Goal: Transaction & Acquisition: Purchase product/service

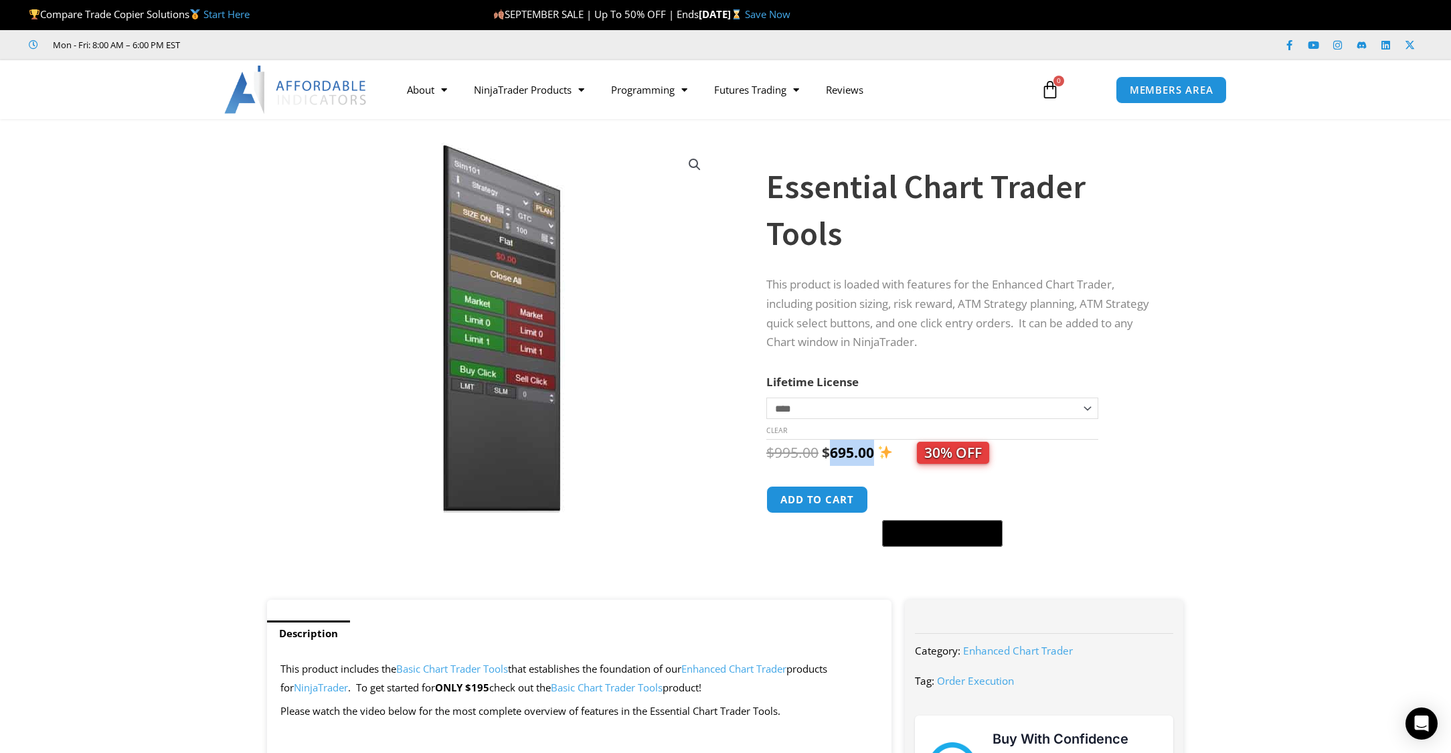
click at [1391, 20] on div "SEPTEMBER SALE | Up To 50% OFF | Ends Wednesday, September 24 Save Now" at bounding box center [972, 15] width 958 height 28
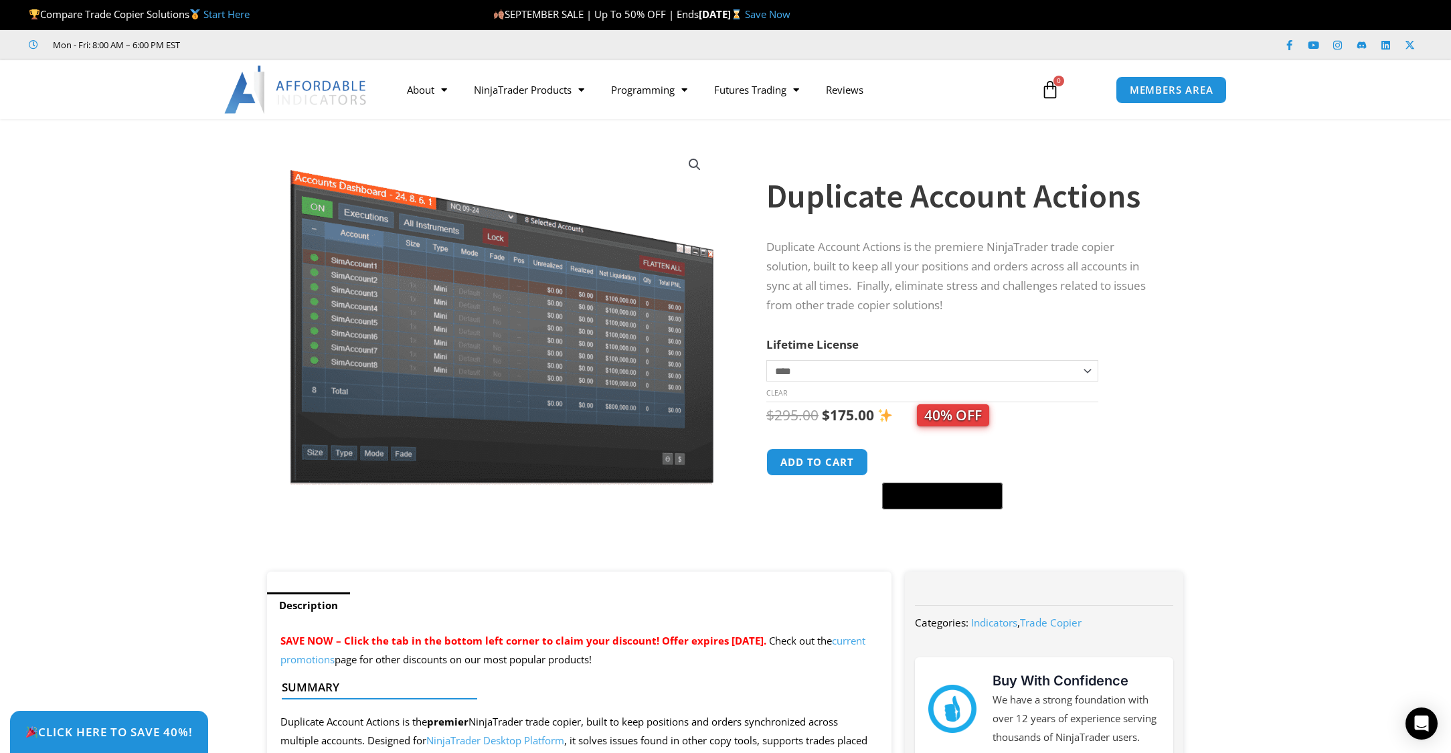
scroll to position [268, 0]
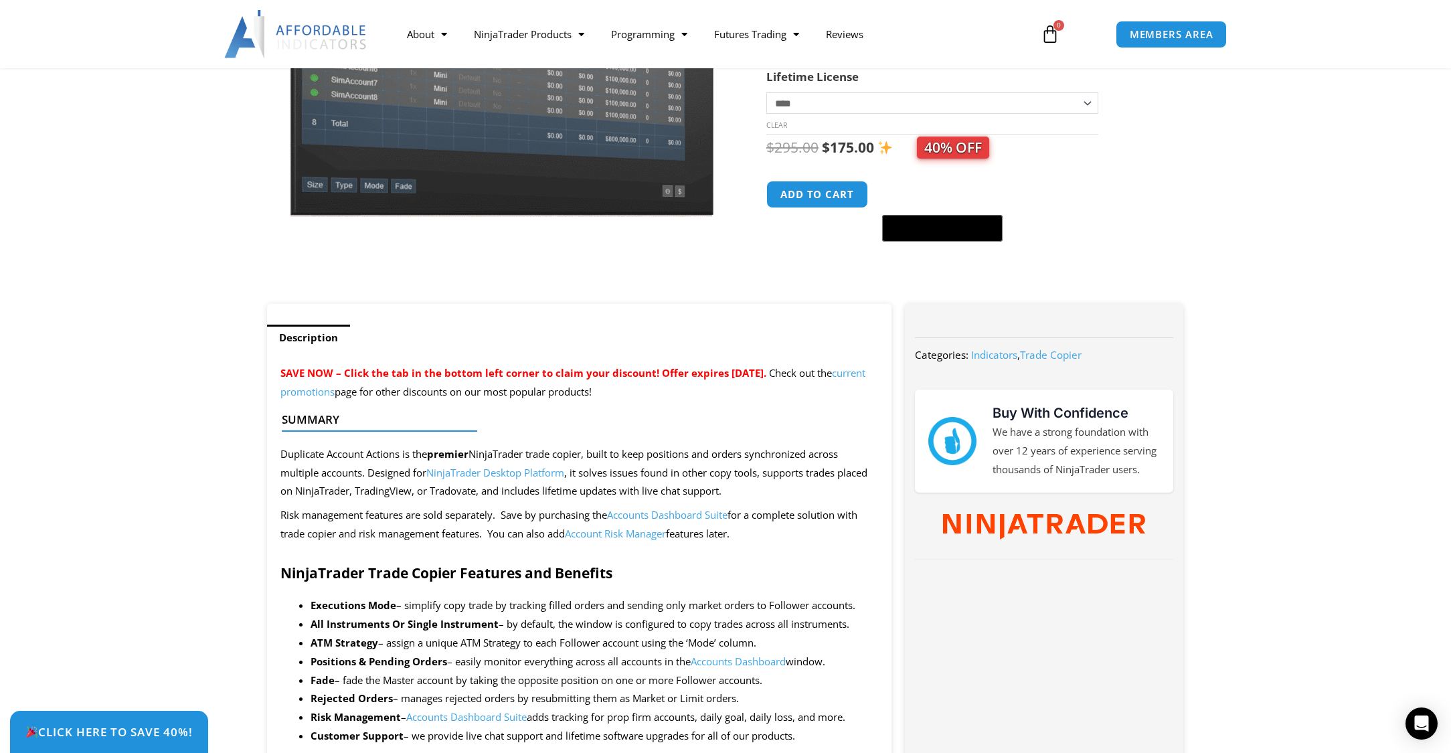
click at [640, 533] on link "Account Risk Manager" at bounding box center [615, 533] width 101 height 13
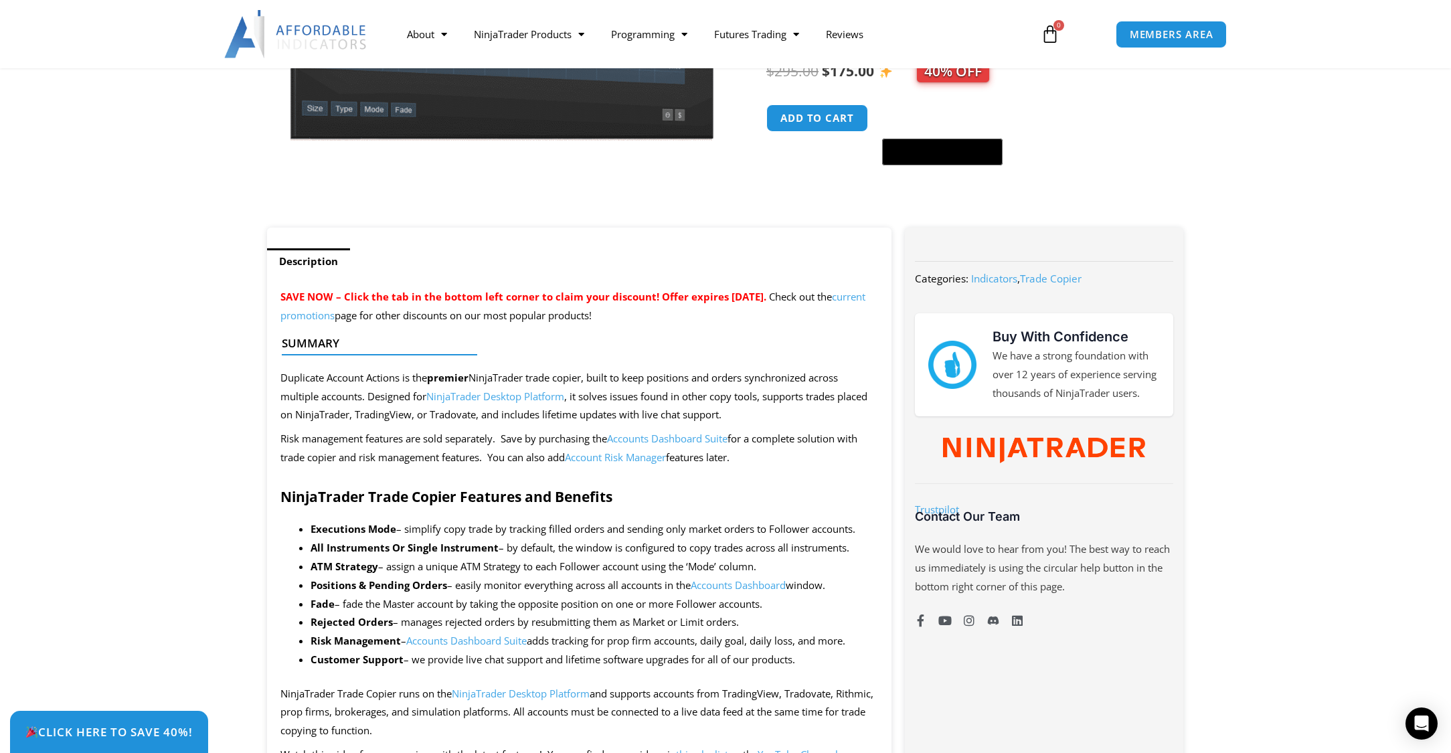
scroll to position [402, 0]
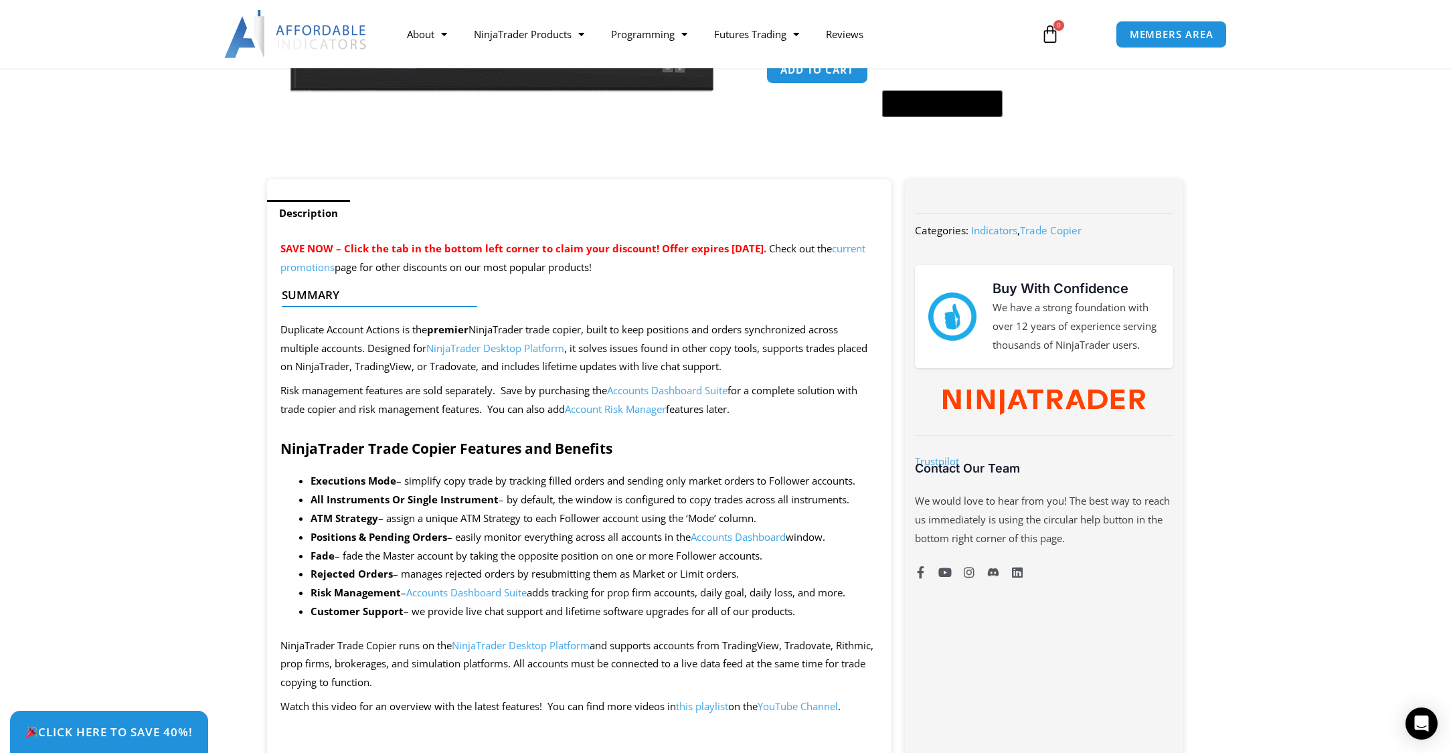
drag, startPoint x: 789, startPoint y: 411, endPoint x: 265, endPoint y: 394, distance: 524.3
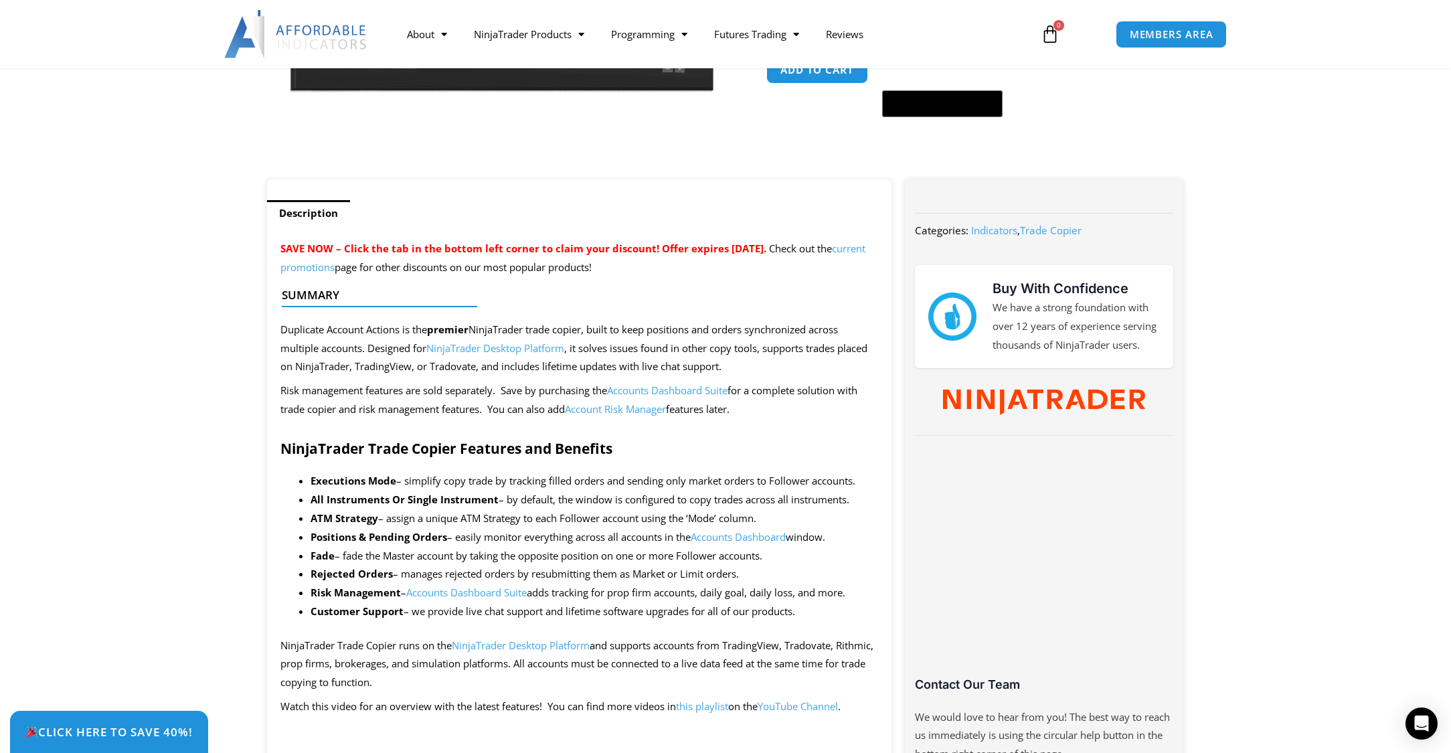
click at [343, 390] on p "Risk management features are sold separately. Save by purchasing the Accounts D…" at bounding box center [579, 399] width 598 height 37
drag, startPoint x: 745, startPoint y: 412, endPoint x: 195, endPoint y: 381, distance: 550.9
click at [523, 387] on p "Risk management features are sold separately. Save by purchasing the Accounts D…" at bounding box center [579, 399] width 598 height 37
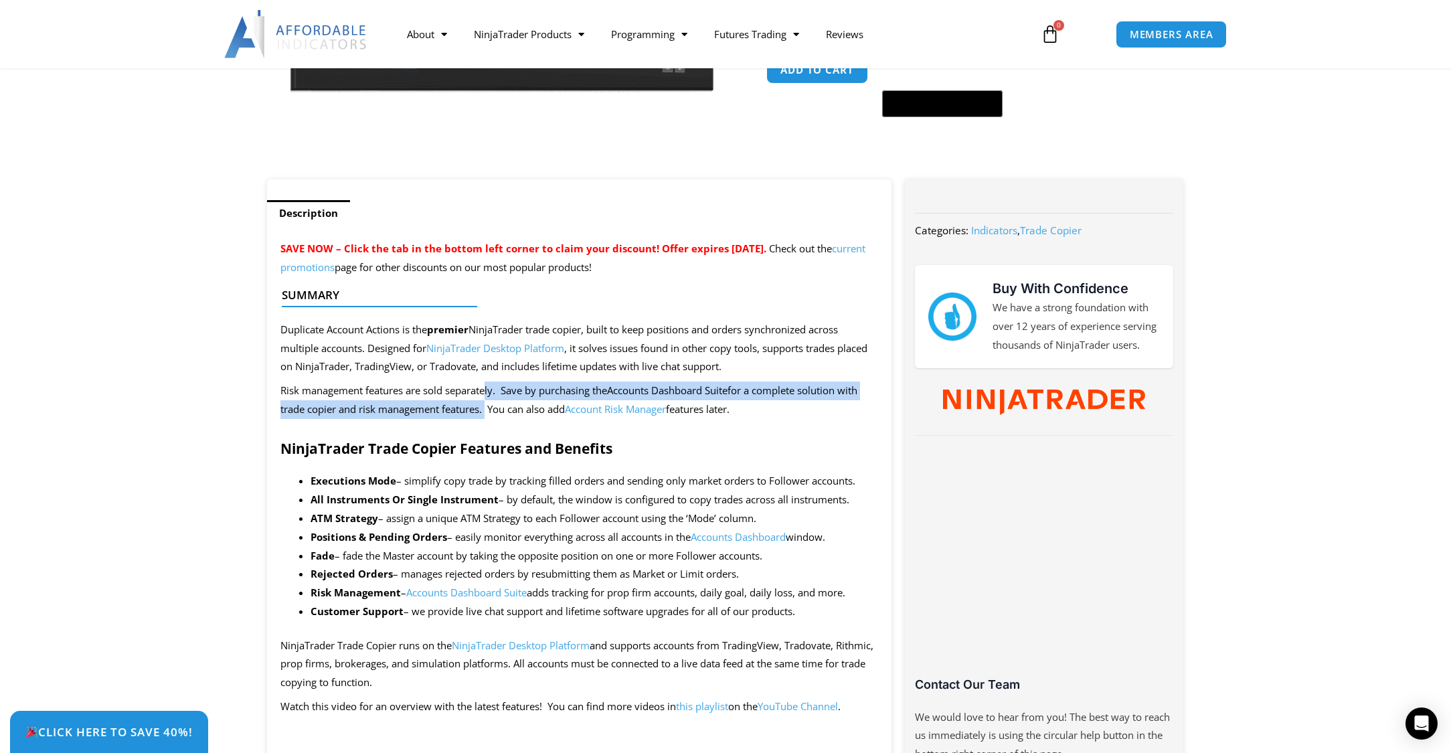
drag, startPoint x: 485, startPoint y: 404, endPoint x: 489, endPoint y: 381, distance: 23.1
click at [489, 381] on p "Risk management features are sold separately. Save by purchasing the Accounts D…" at bounding box center [579, 399] width 598 height 37
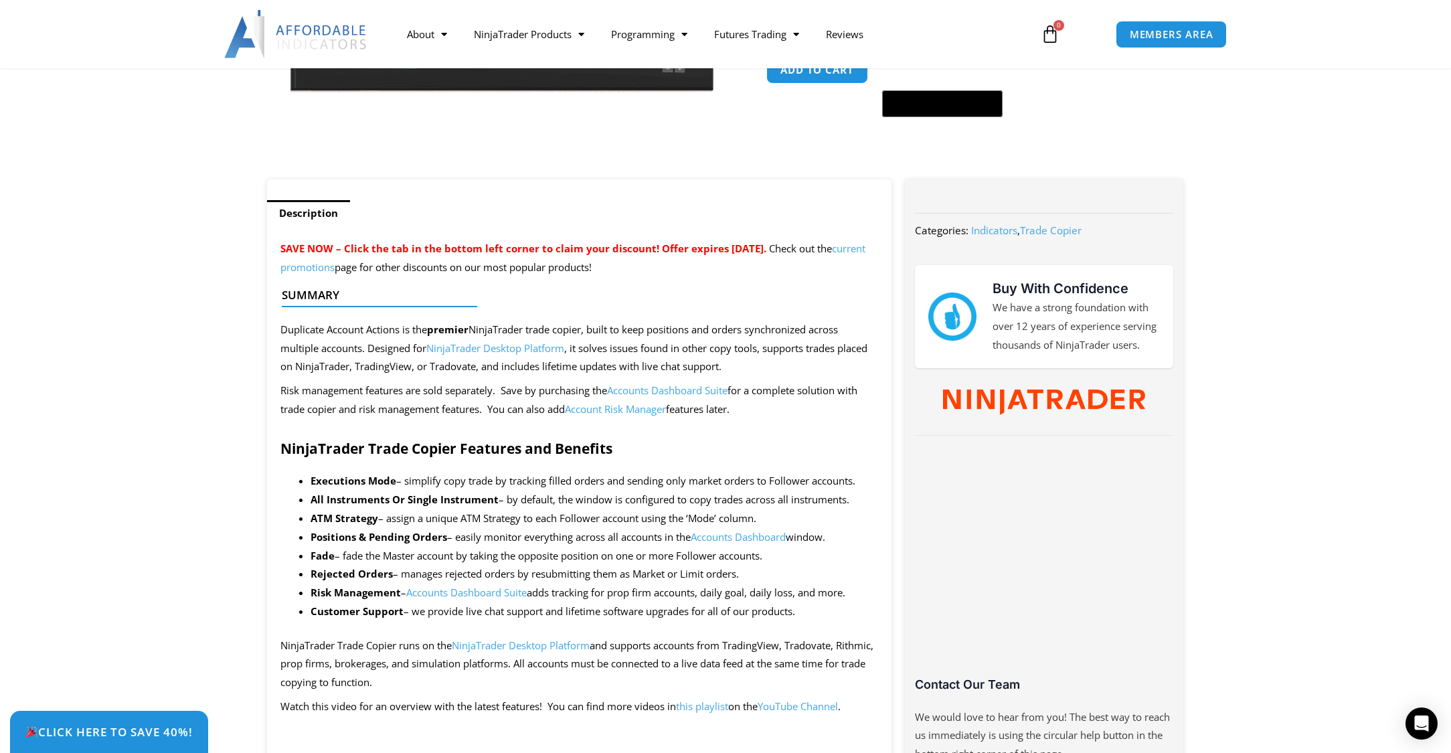
drag, startPoint x: 748, startPoint y: 408, endPoint x: 359, endPoint y: 385, distance: 388.8
click at [359, 385] on p "Risk management features are sold separately. Save by purchasing the Accounts D…" at bounding box center [579, 399] width 598 height 37
click at [618, 409] on link "Account Risk Manager" at bounding box center [615, 408] width 101 height 13
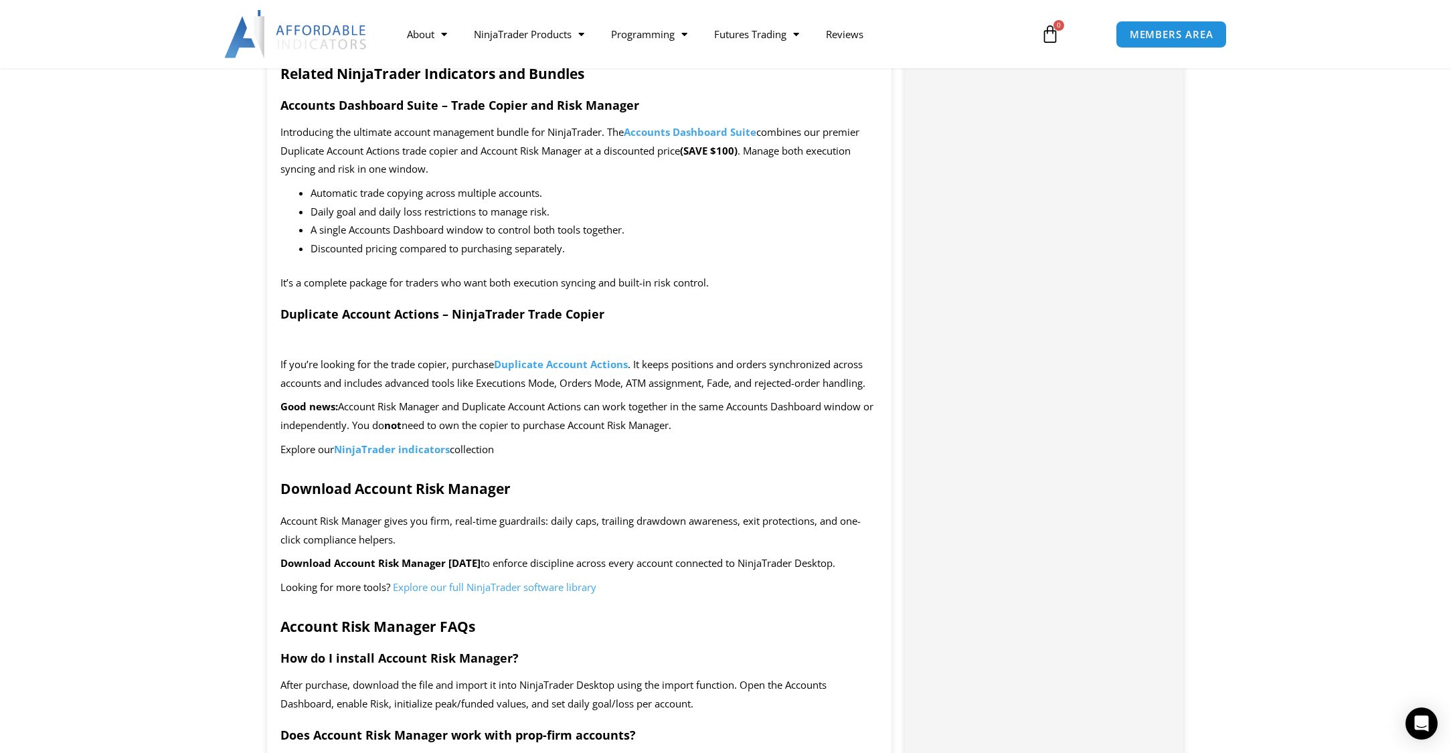
scroll to position [2409, 0]
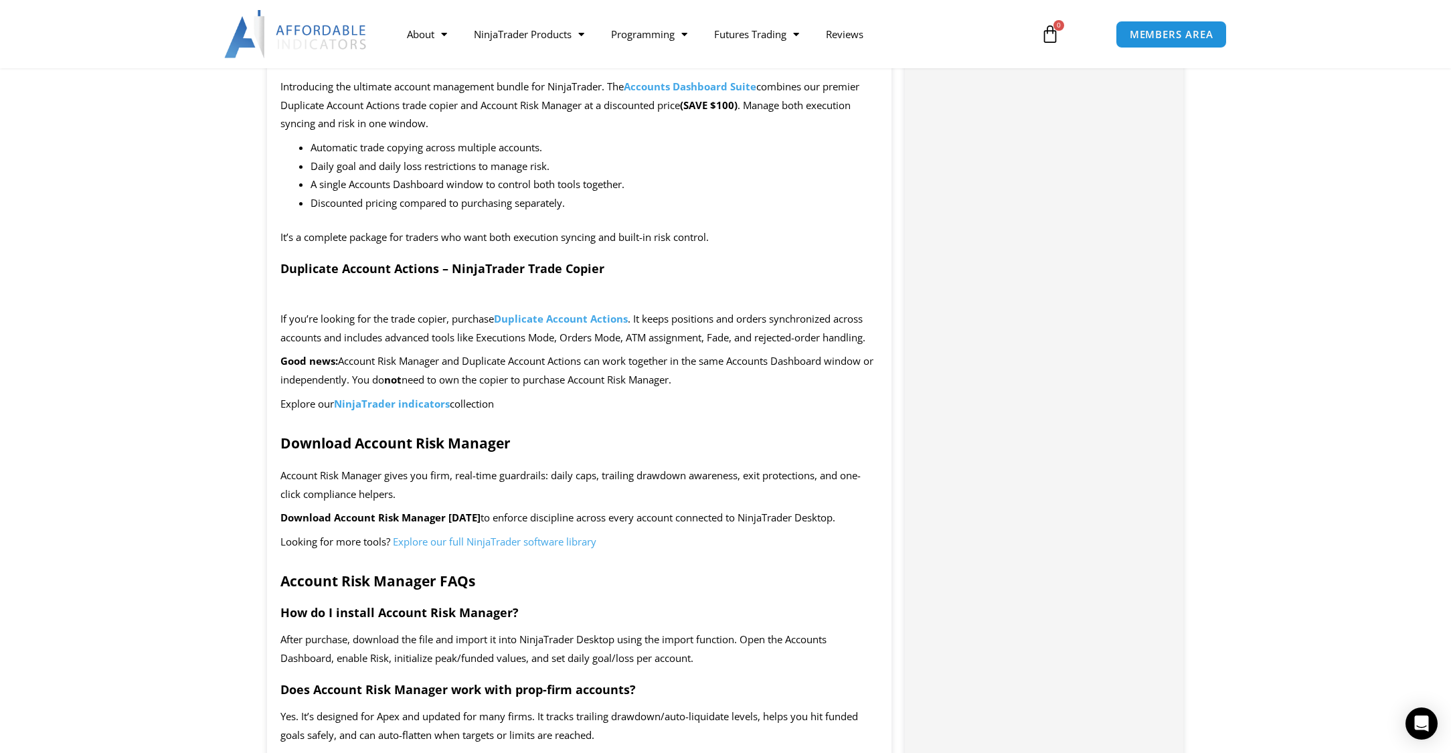
click at [395, 404] on b "NinjaTrader indicators" at bounding box center [392, 403] width 116 height 13
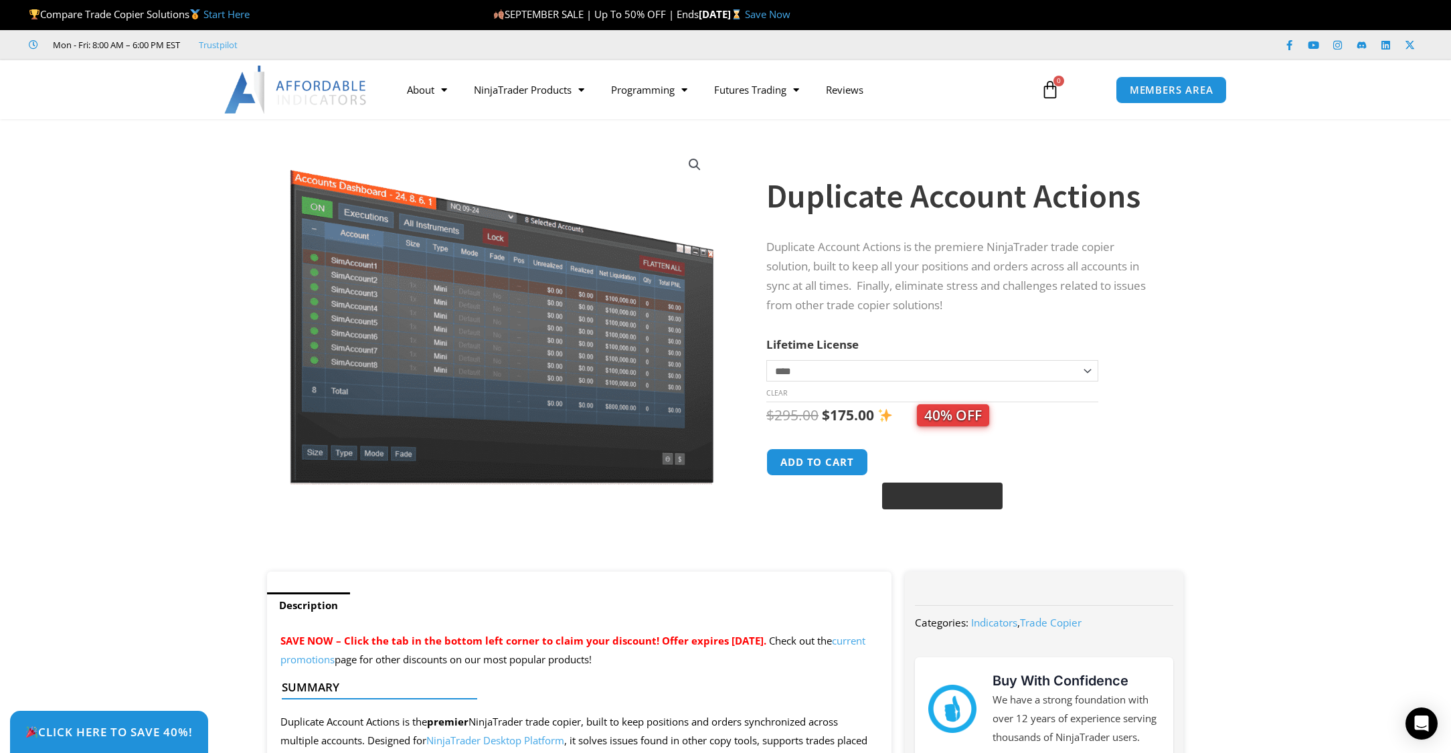
click at [942, 493] on button "Buy with GPay" at bounding box center [942, 496] width 120 height 27
